Goal: Task Accomplishment & Management: Manage account settings

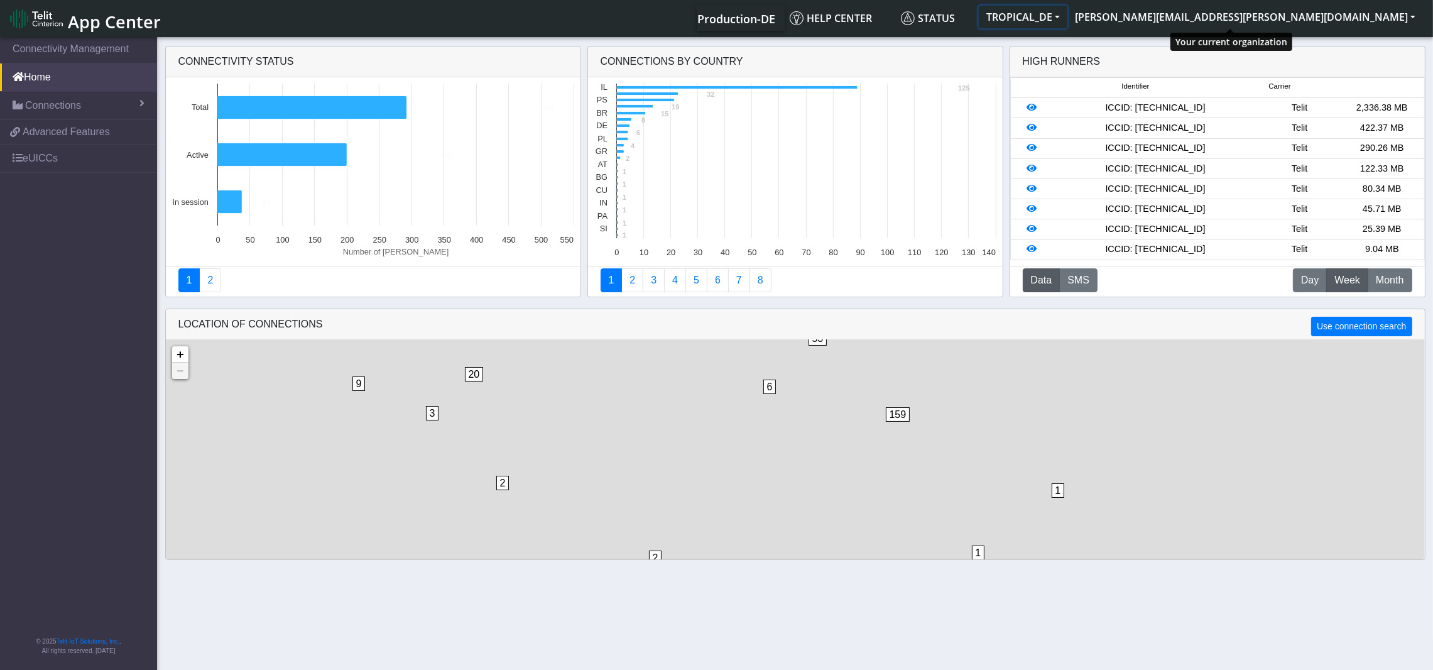
click at [1067, 15] on button "TROPICAL_DE" at bounding box center [1023, 17] width 89 height 23
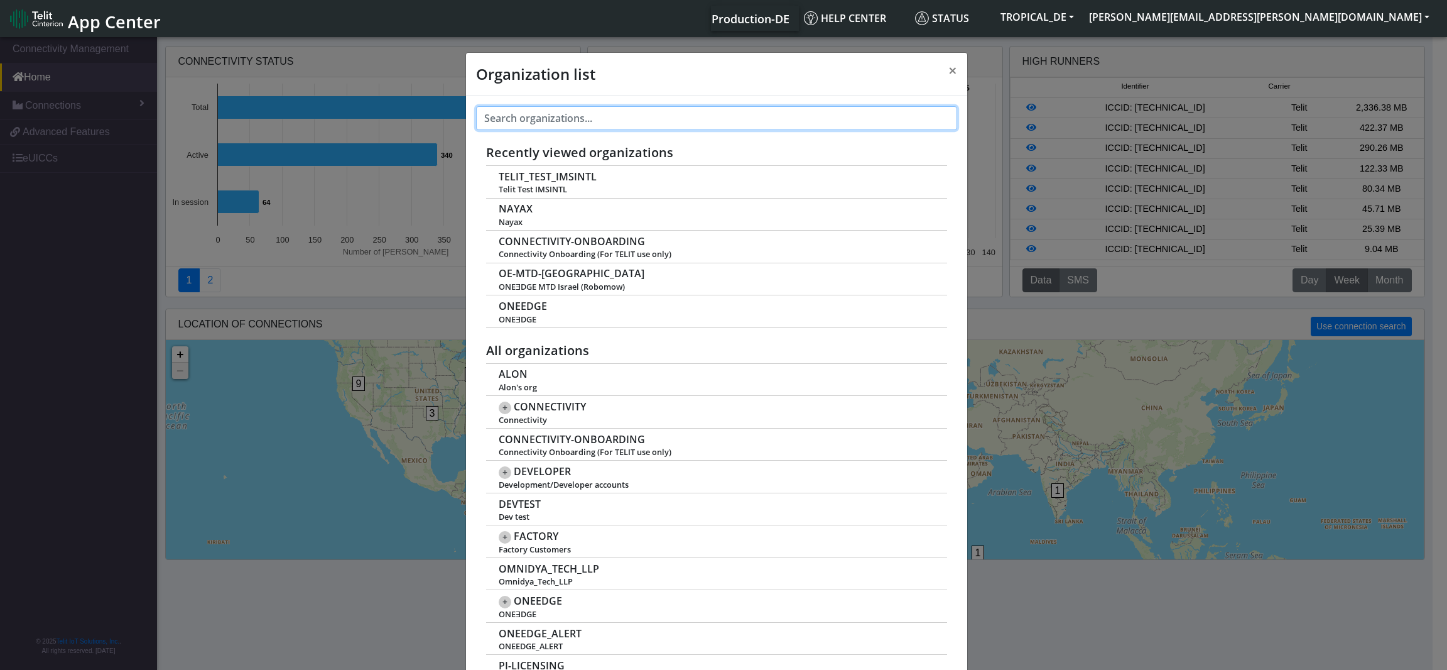
click at [604, 112] on input "text" at bounding box center [716, 118] width 481 height 24
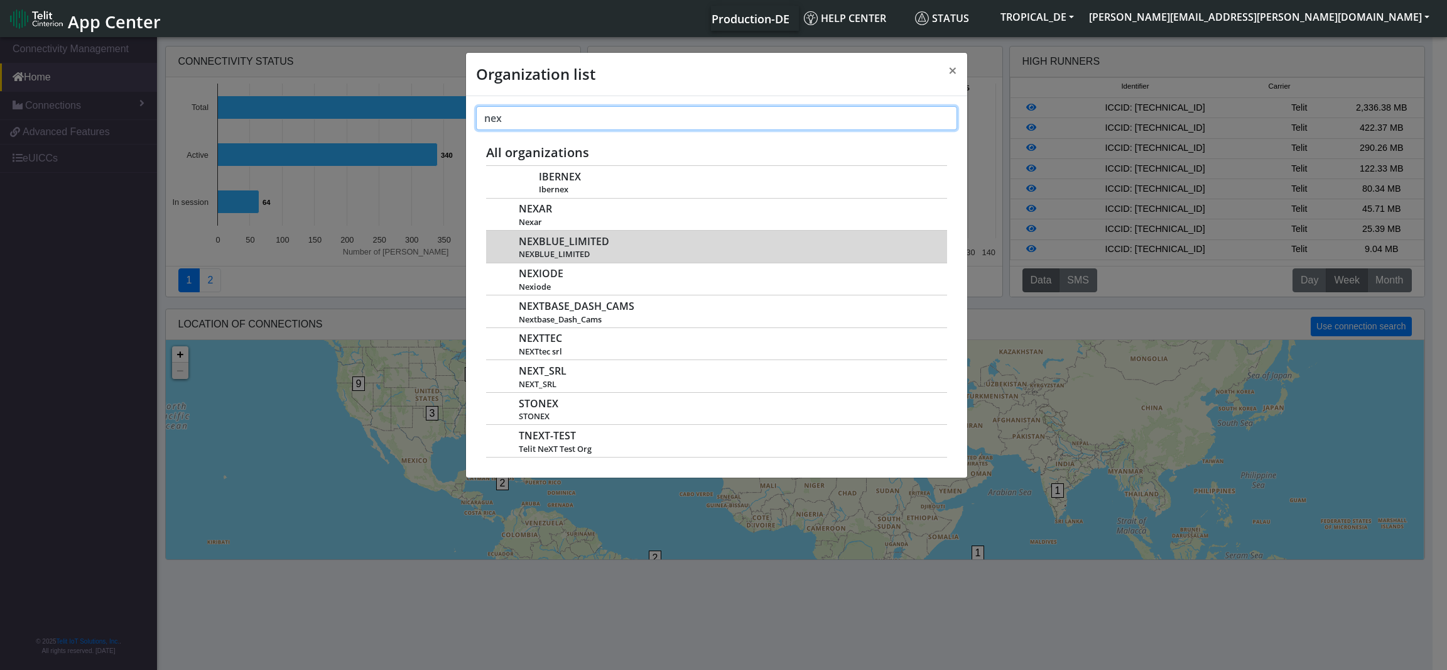
type input "nex"
click at [560, 244] on span "NEXBLUE_LIMITED" at bounding box center [564, 242] width 90 height 12
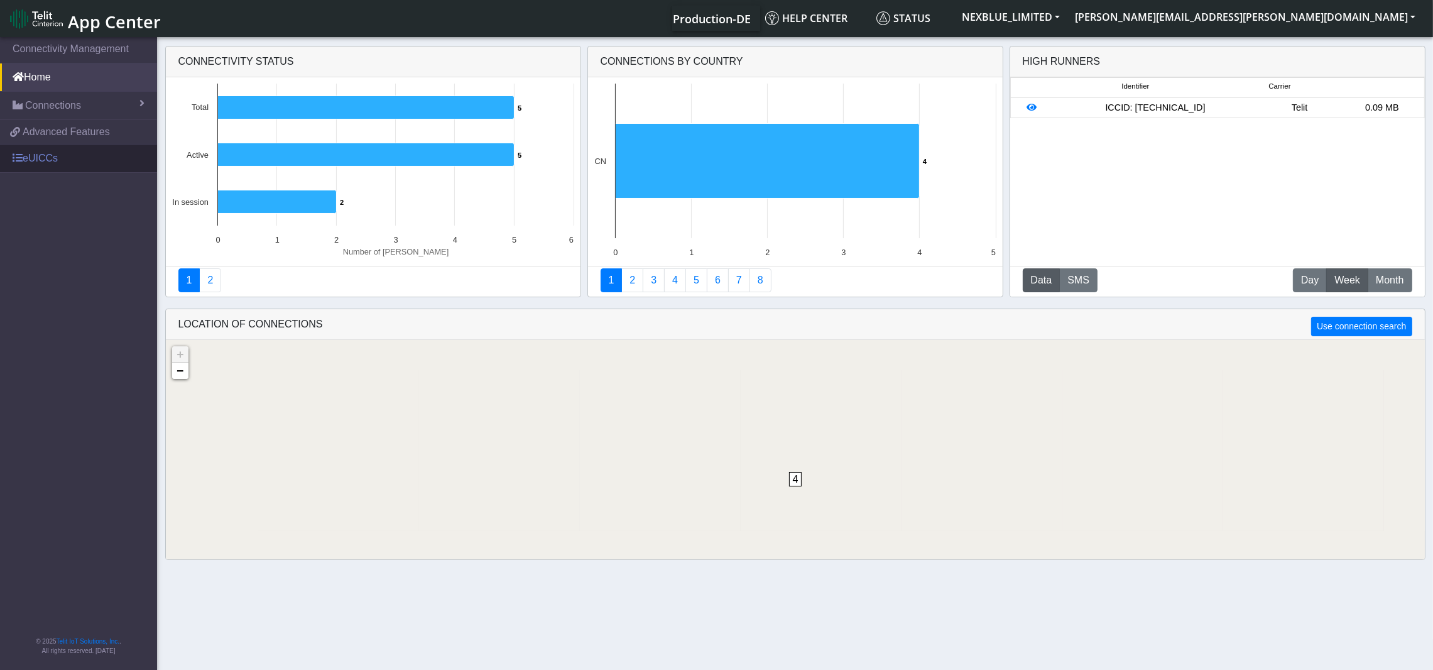
click at [57, 155] on link "eUICCs" at bounding box center [78, 158] width 157 height 28
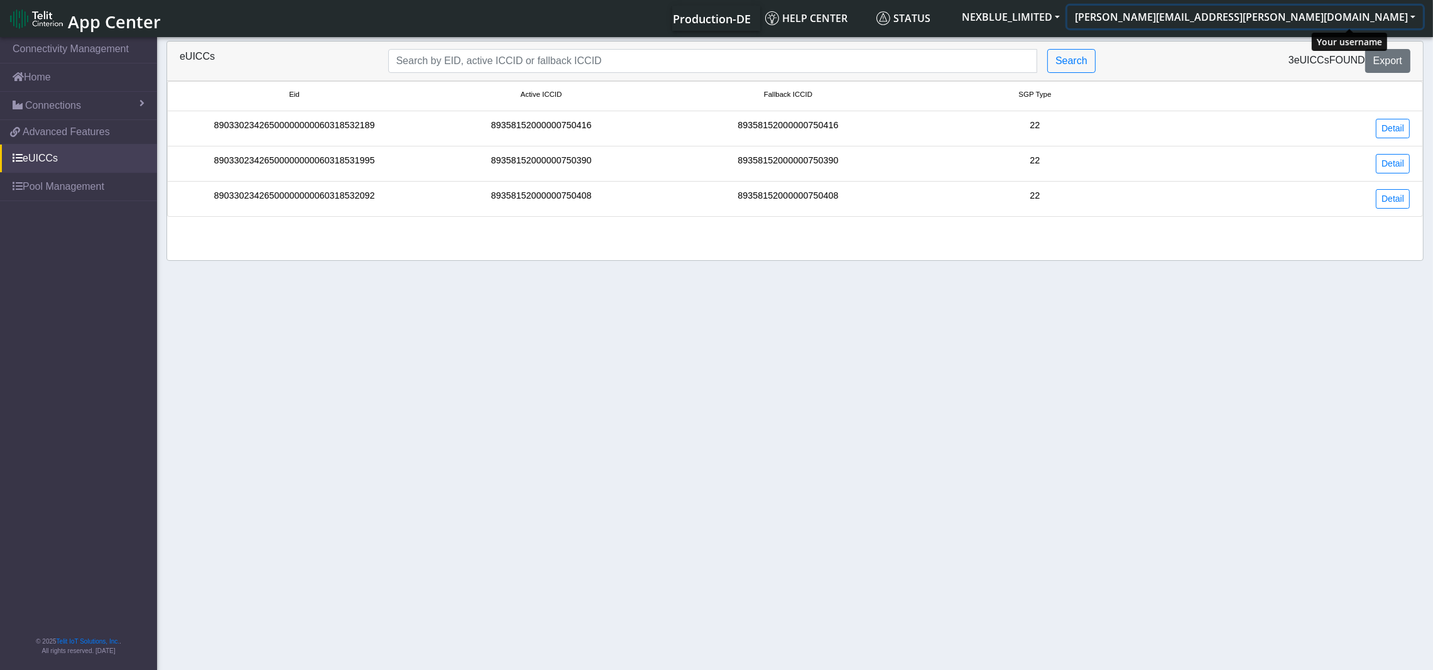
click at [1381, 17] on button "[PERSON_NAME][EMAIL_ADDRESS][PERSON_NAME][DOMAIN_NAME]" at bounding box center [1245, 17] width 356 height 23
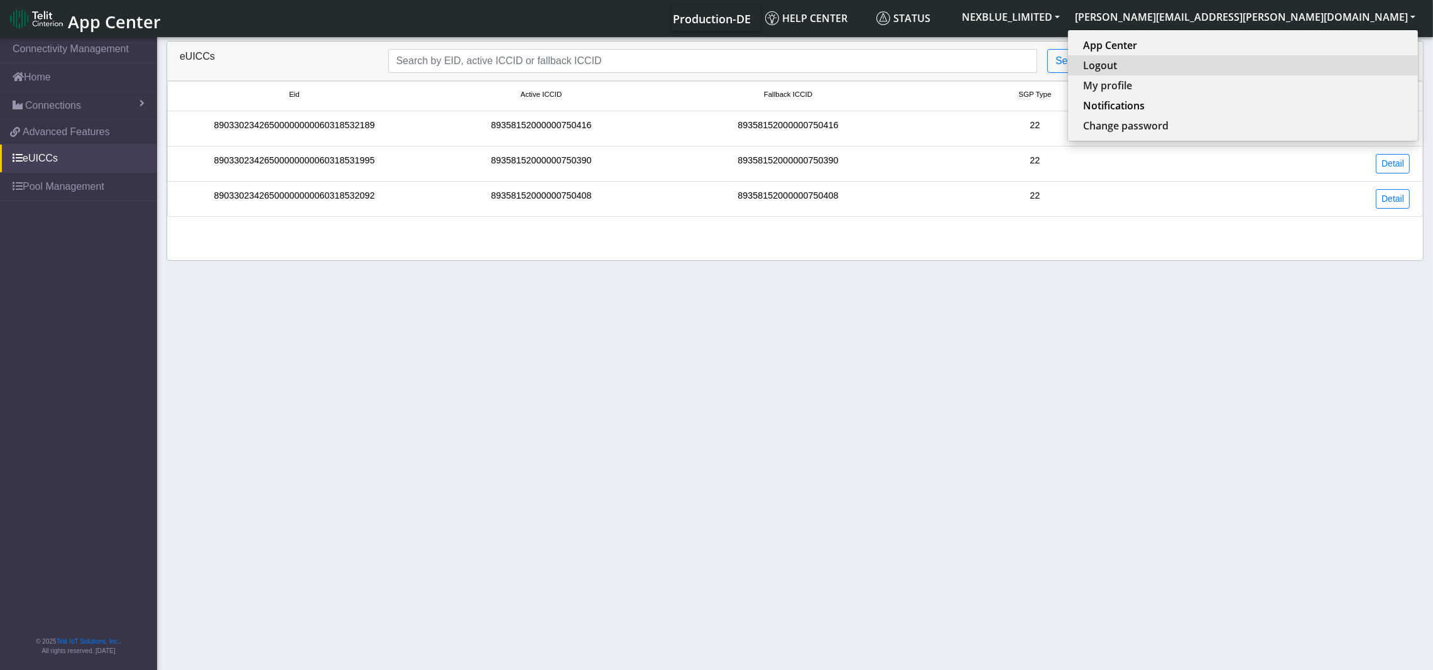
click at [1314, 67] on button "Logout" at bounding box center [1243, 65] width 350 height 20
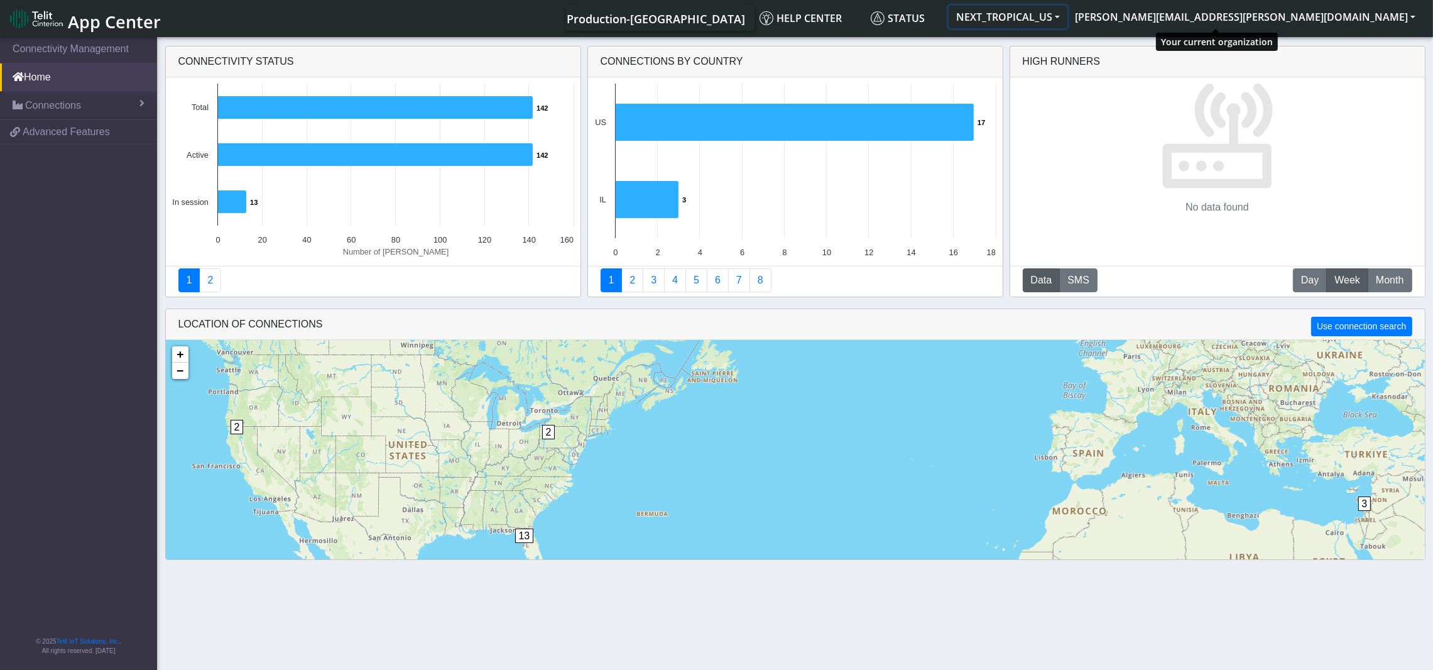
click at [1067, 21] on button "NEXT_TROPICAL_US" at bounding box center [1008, 17] width 119 height 23
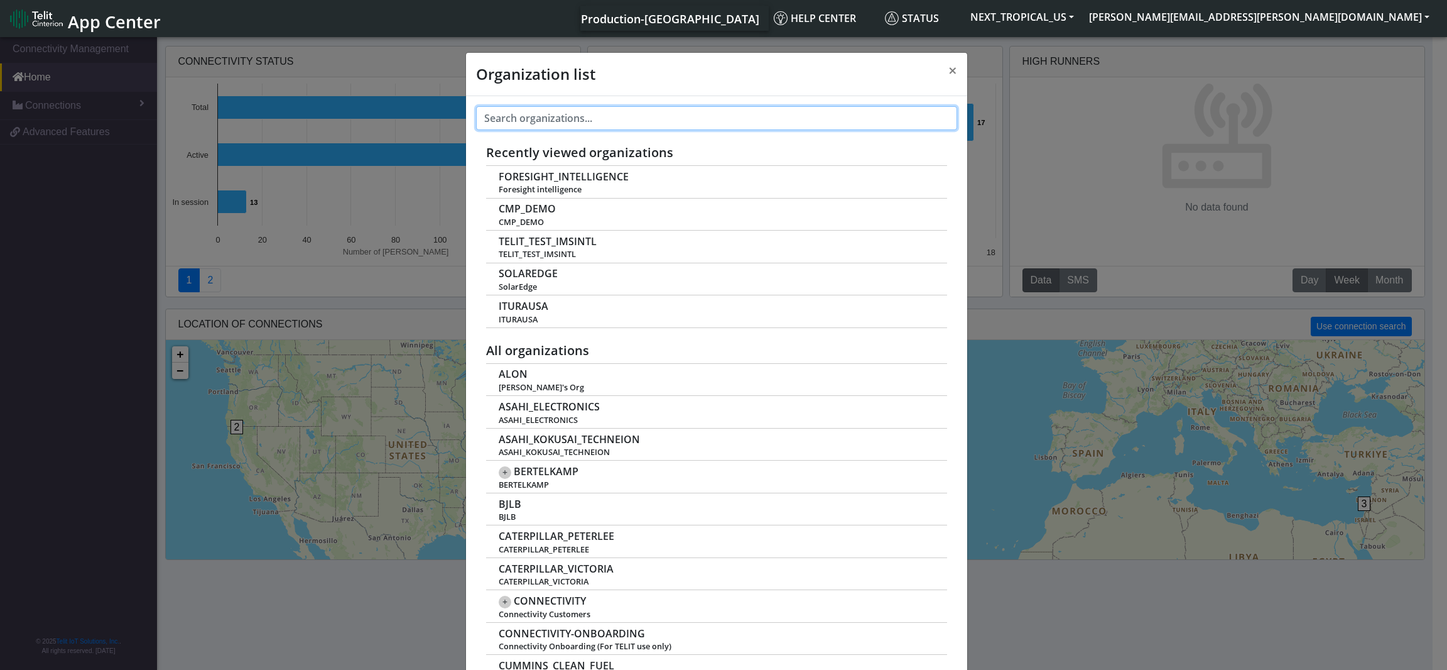
click at [545, 120] on input "text" at bounding box center [716, 118] width 481 height 24
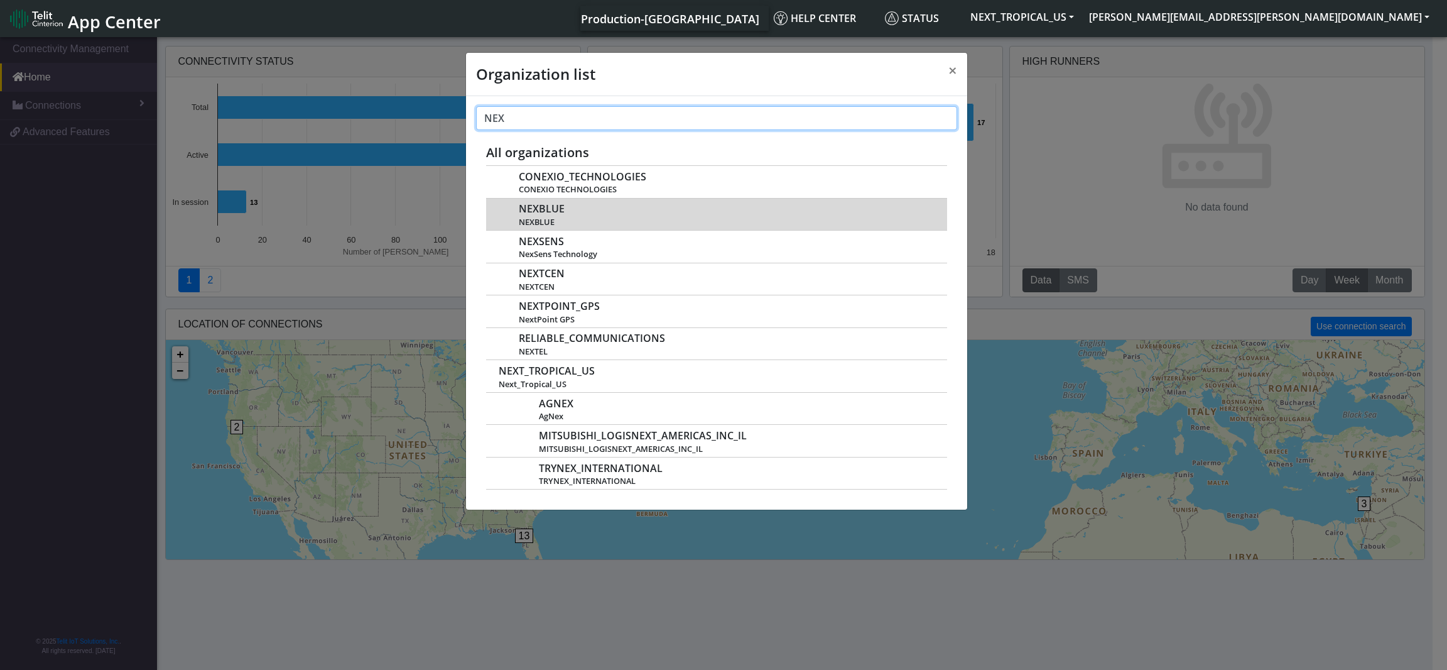
type input "NEX"
click at [558, 222] on span "NEXBLUE" at bounding box center [726, 221] width 415 height 9
click at [553, 210] on span "NEXBLUE" at bounding box center [542, 209] width 46 height 12
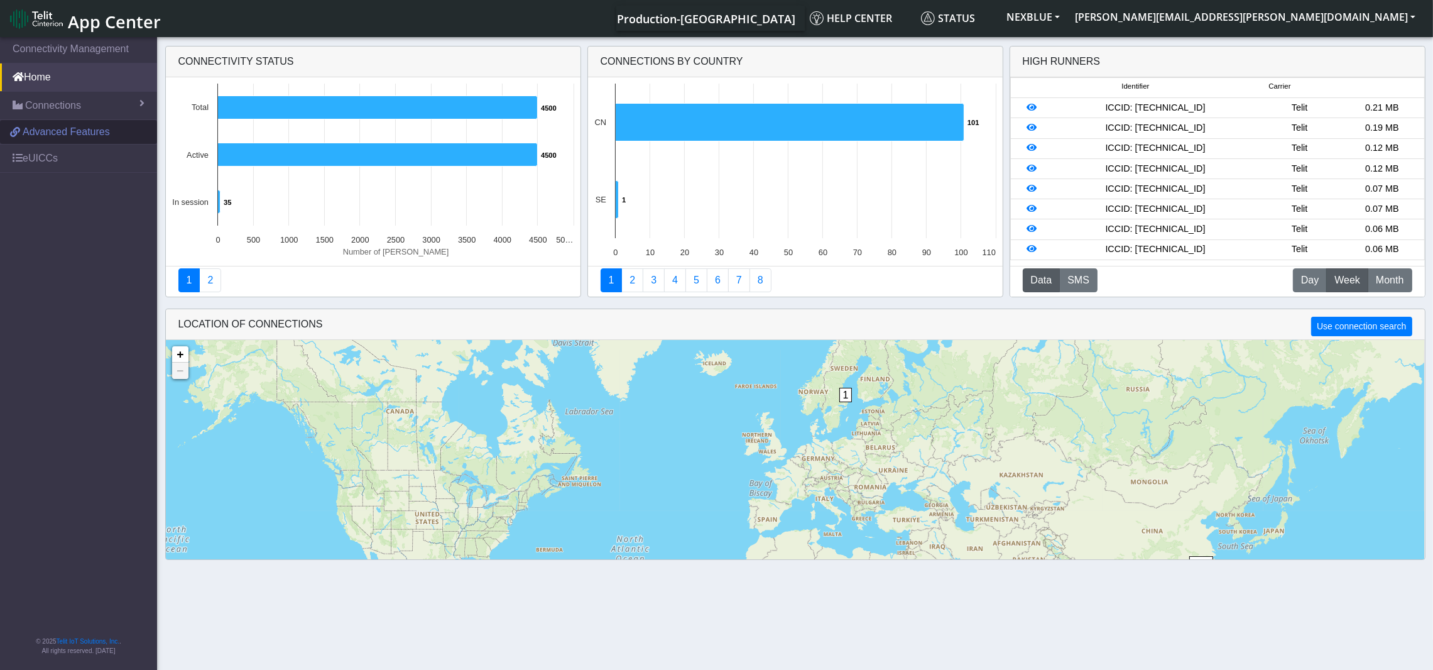
click at [45, 131] on span "Advanced Features" at bounding box center [66, 131] width 87 height 15
click at [42, 160] on link "eUICCs" at bounding box center [78, 158] width 157 height 28
